Goal: Download file/media

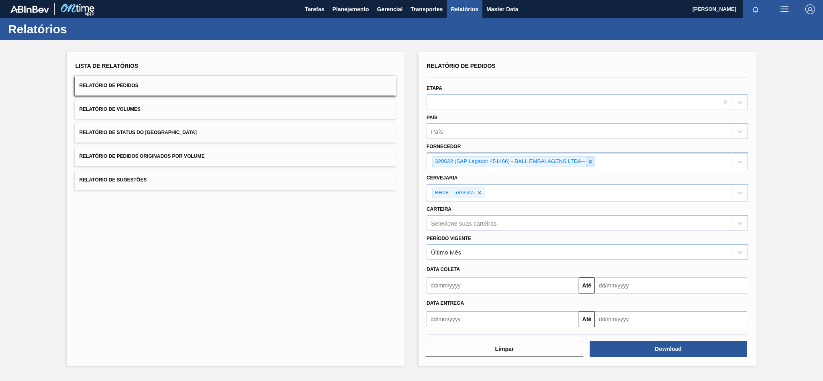
click at [587, 161] on div at bounding box center [590, 162] width 9 height 10
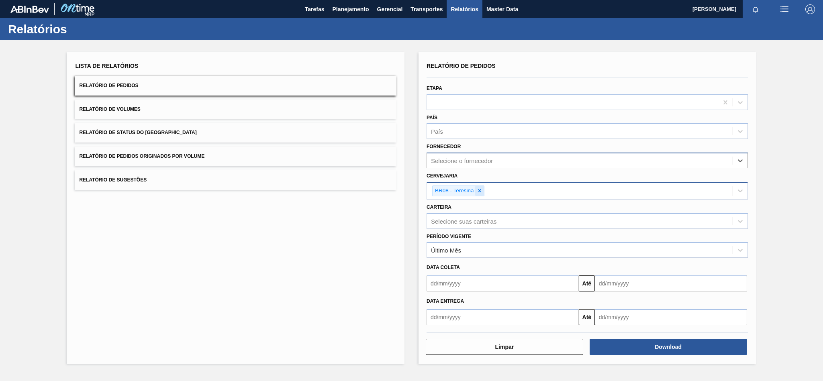
click at [483, 190] on div at bounding box center [479, 191] width 9 height 10
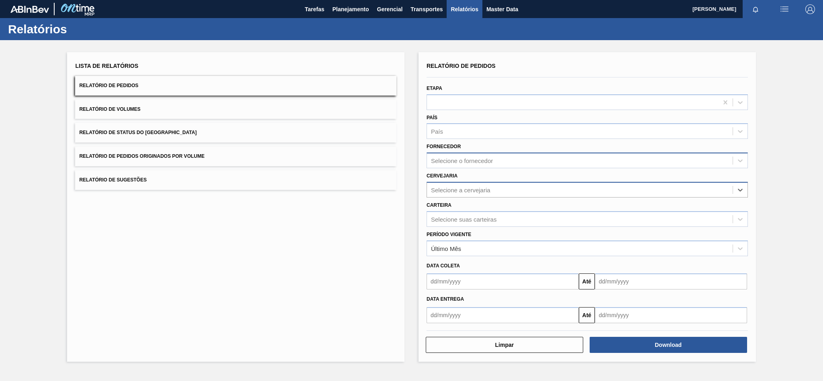
click at [469, 158] on div "Selecione o fornecedor" at bounding box center [462, 160] width 62 height 7
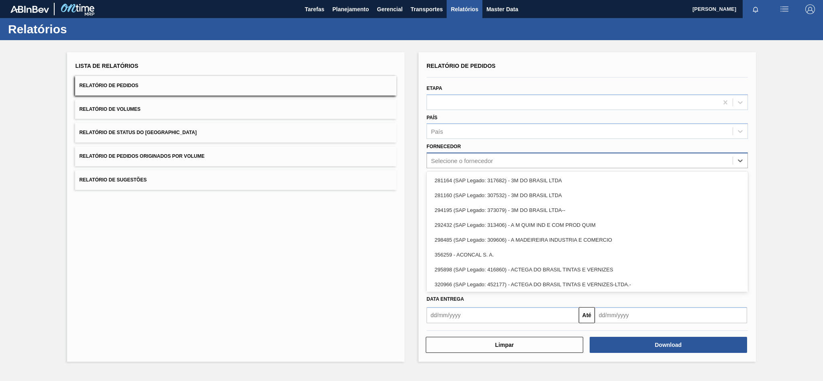
paste input "310098"
type input "310098"
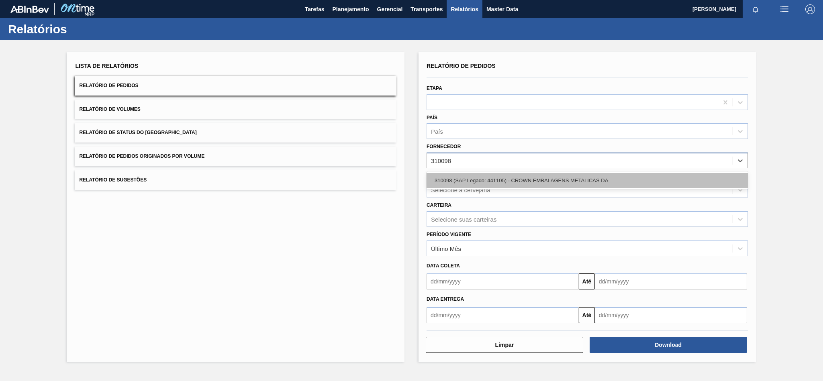
click at [481, 180] on div "310098 (SAP Legado: 441105) - CROWN EMBALAGENS METALICAS DA" at bounding box center [587, 180] width 321 height 15
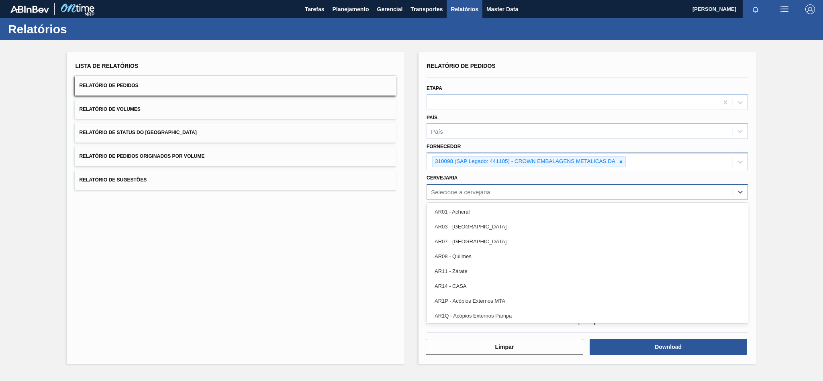
click at [448, 188] on div "Selecione a cervejaria" at bounding box center [580, 192] width 306 height 12
paste input "BR16"
type input "BR16"
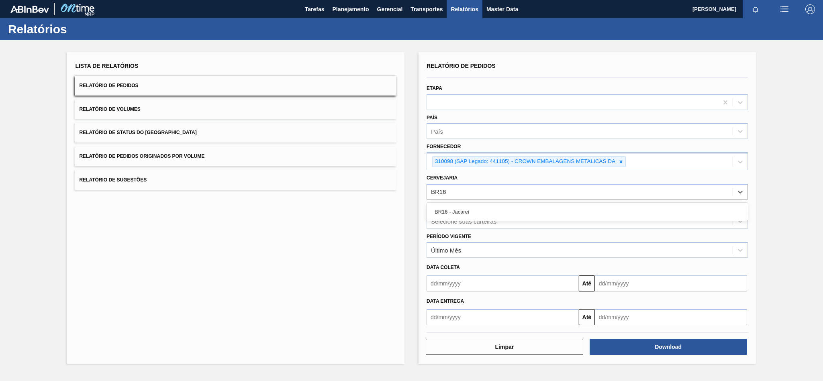
click at [449, 211] on div "BR16 - Jacareí" at bounding box center [587, 211] width 321 height 15
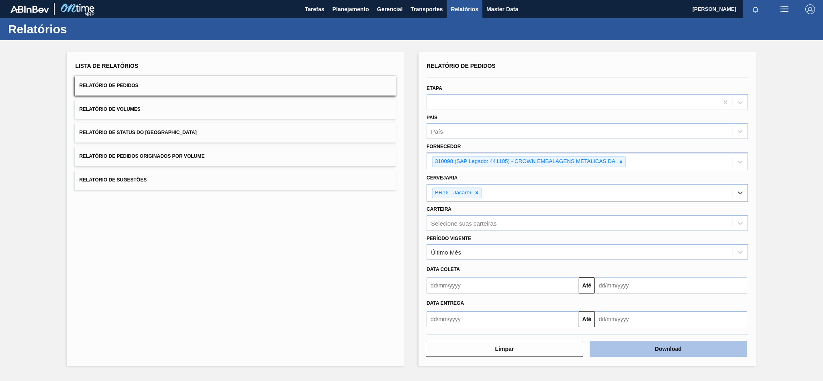
click at [624, 346] on button "Download" at bounding box center [668, 349] width 157 height 16
click at [478, 191] on icon at bounding box center [477, 193] width 6 height 6
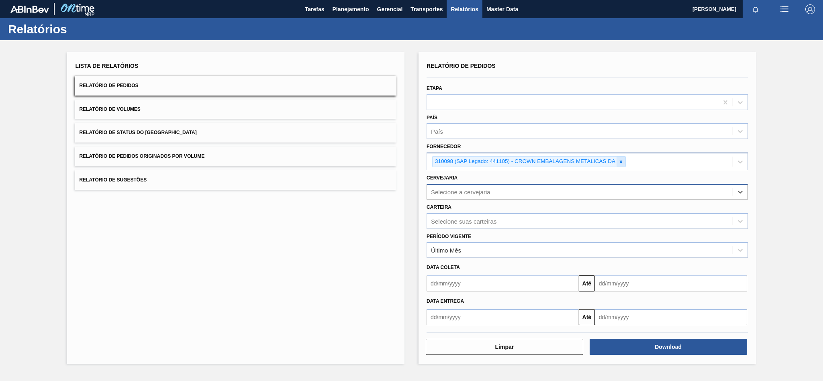
click at [624, 160] on div at bounding box center [620, 162] width 9 height 10
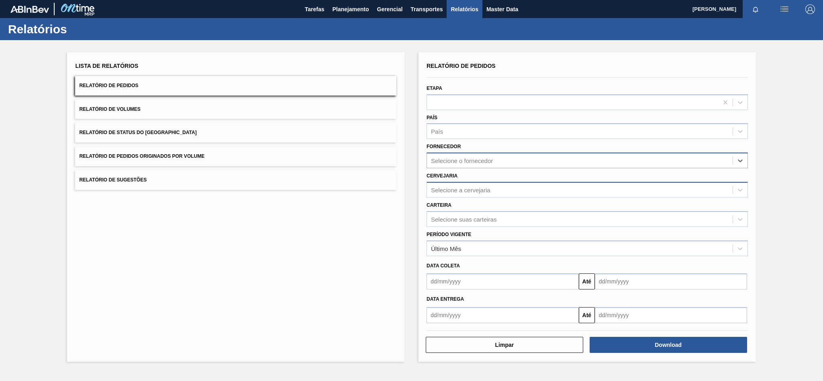
paste input "279725"
type input "279725"
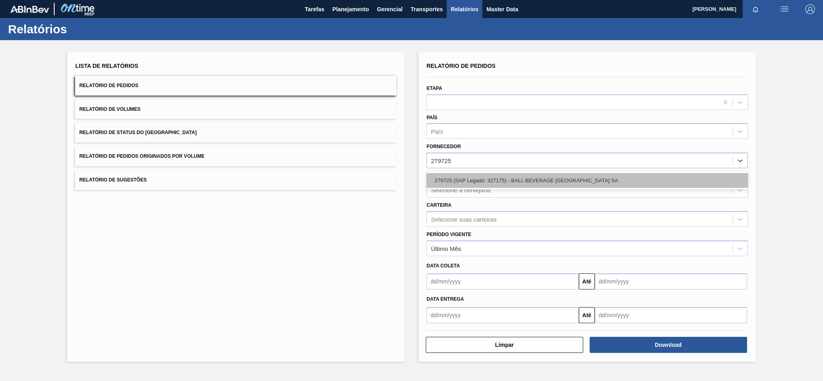
click at [487, 184] on div "279725 (SAP Legado: 327175) - BALL BEVERAGE [GEOGRAPHIC_DATA] SA" at bounding box center [587, 180] width 321 height 15
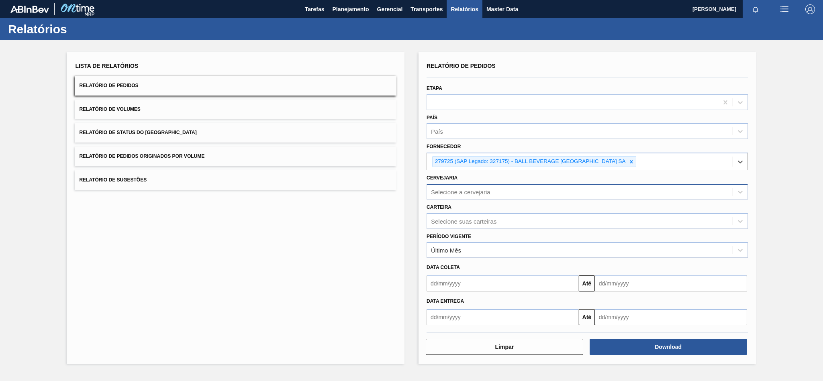
click at [469, 195] on div "Selecione a cervejaria" at bounding box center [460, 191] width 59 height 7
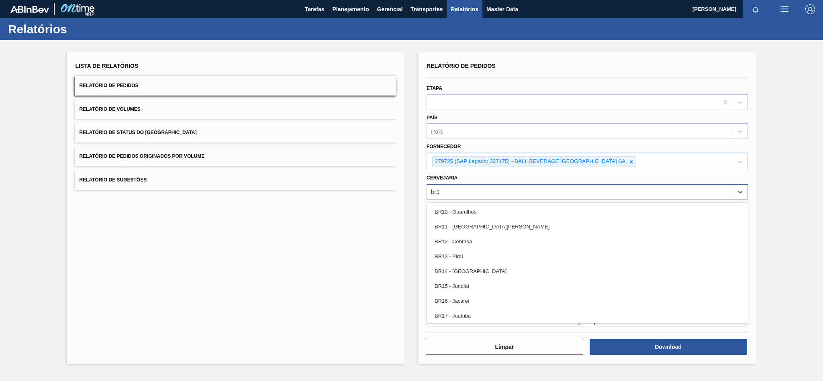
type input "br15"
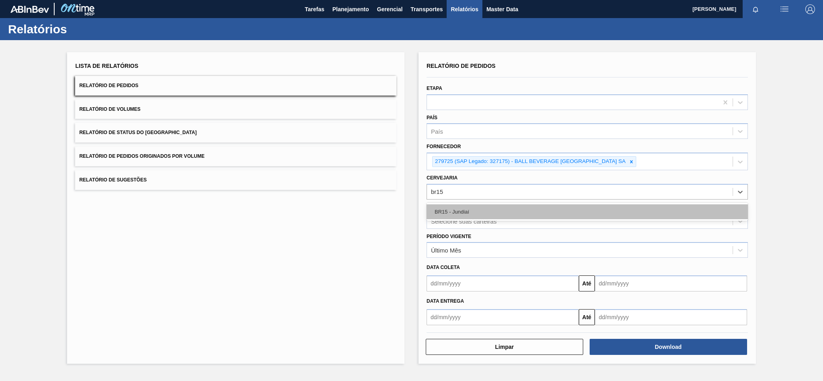
click at [469, 208] on div "BR15 - Jundiaí" at bounding box center [587, 211] width 321 height 15
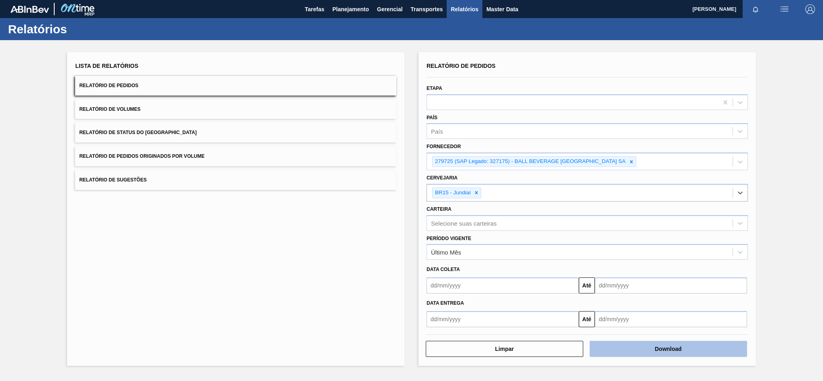
click at [610, 345] on button "Download" at bounding box center [668, 349] width 157 height 16
click at [631, 159] on icon at bounding box center [632, 162] width 6 height 6
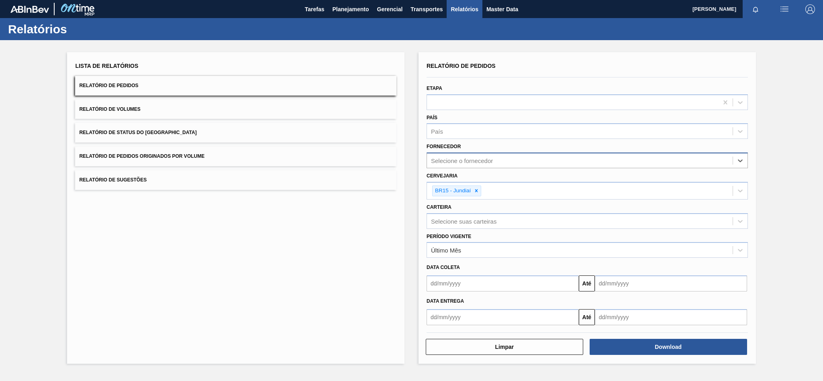
paste input "280665"
type input "280665"
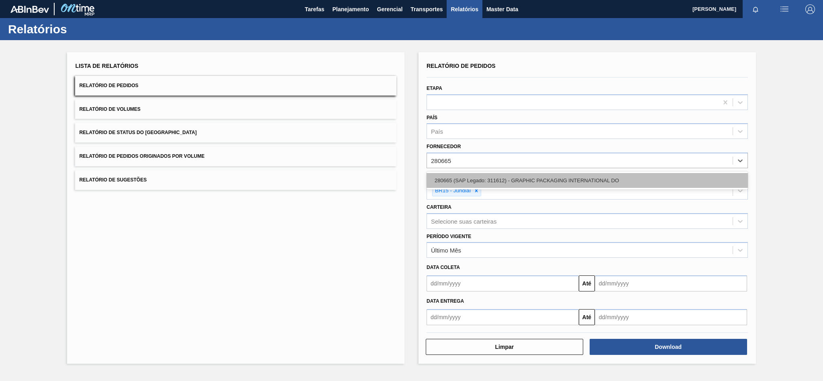
click at [473, 184] on div "280665 (SAP Legado: 311612) - GRAPHIC PACKAGING INTERNATIONAL DO" at bounding box center [587, 180] width 321 height 15
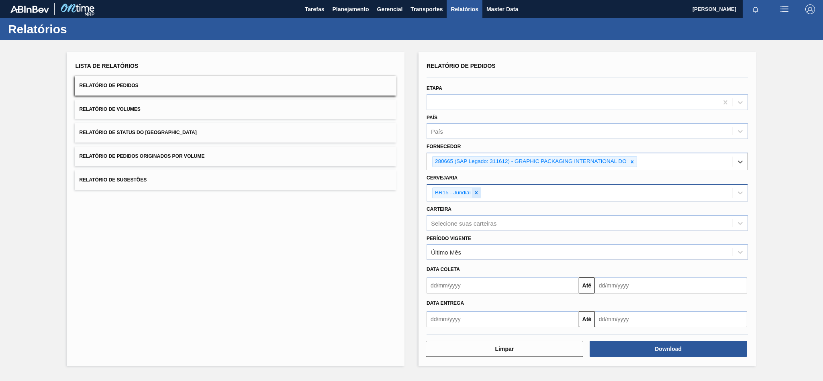
click at [476, 190] on div at bounding box center [476, 193] width 9 height 10
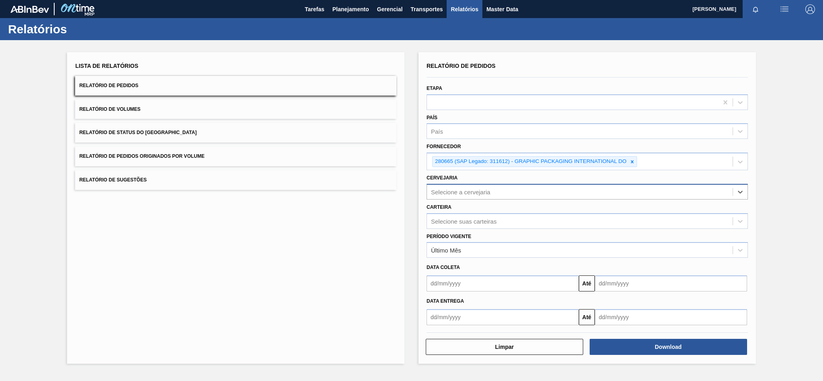
paste input "BR16"
type input "BR16"
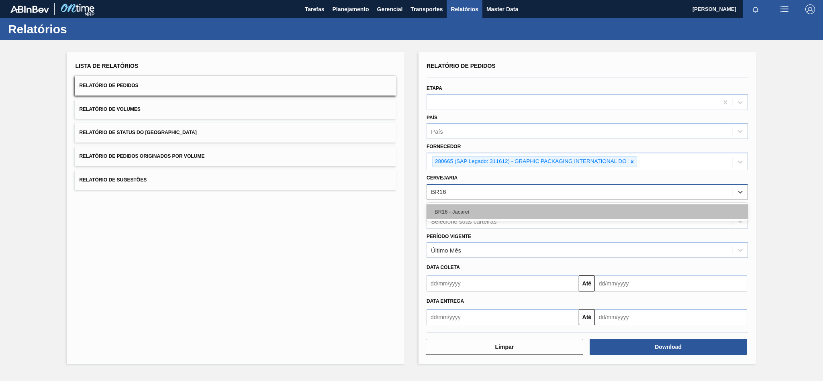
click at [463, 204] on div "BR16 - Jacareí" at bounding box center [587, 211] width 321 height 15
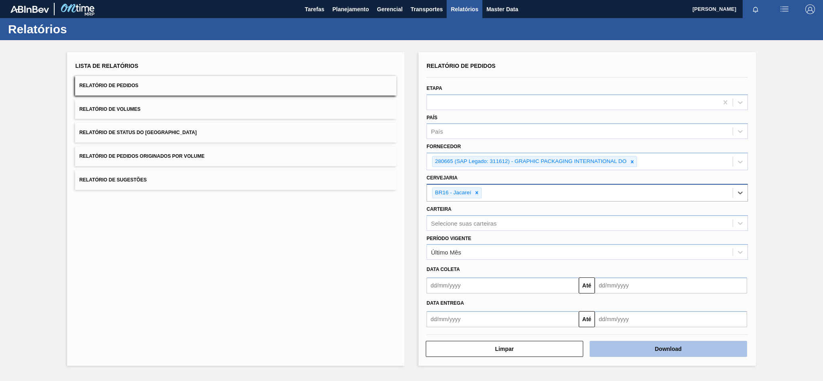
click at [636, 351] on button "Download" at bounding box center [668, 349] width 157 height 16
